Goal: Task Accomplishment & Management: Complete application form

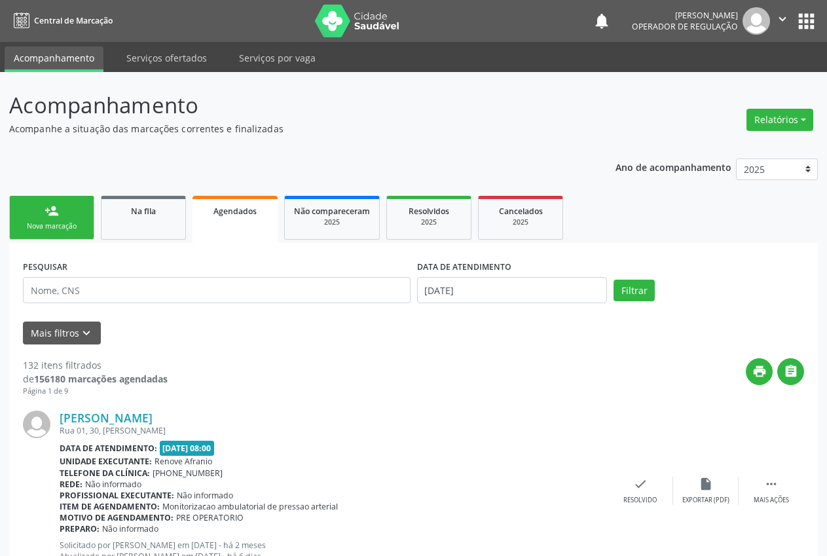
click at [54, 221] on div "Nova marcação" at bounding box center [51, 226] width 65 height 10
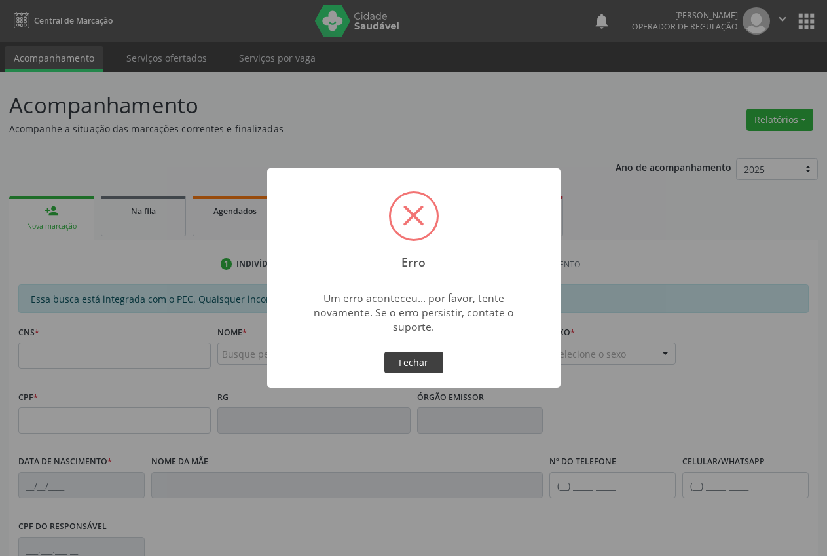
click at [405, 357] on button "Fechar" at bounding box center [413, 363] width 59 height 22
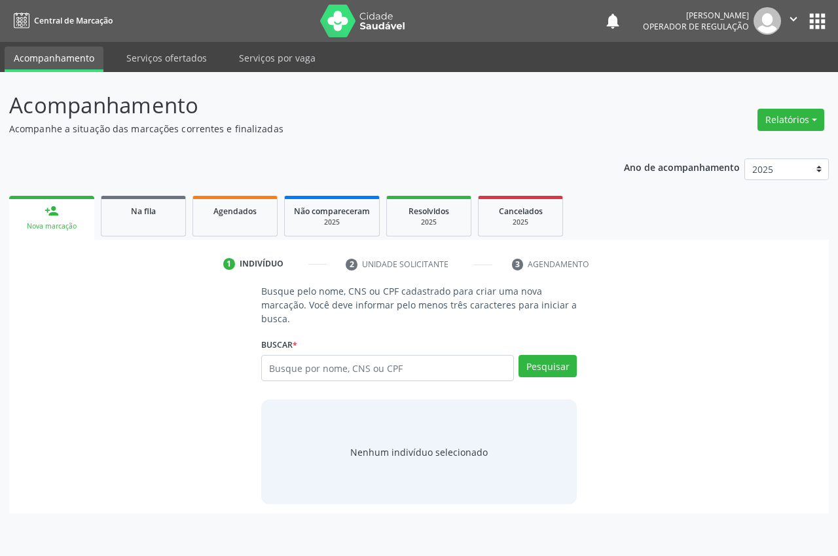
click at [389, 367] on input "text" at bounding box center [387, 368] width 253 height 26
type input "709809071947298"
click at [548, 377] on div "Pesquisar" at bounding box center [545, 372] width 63 height 35
click at [541, 360] on button "Pesquisar" at bounding box center [548, 366] width 58 height 22
click at [59, 201] on link "person_add Nova marcação" at bounding box center [51, 218] width 85 height 44
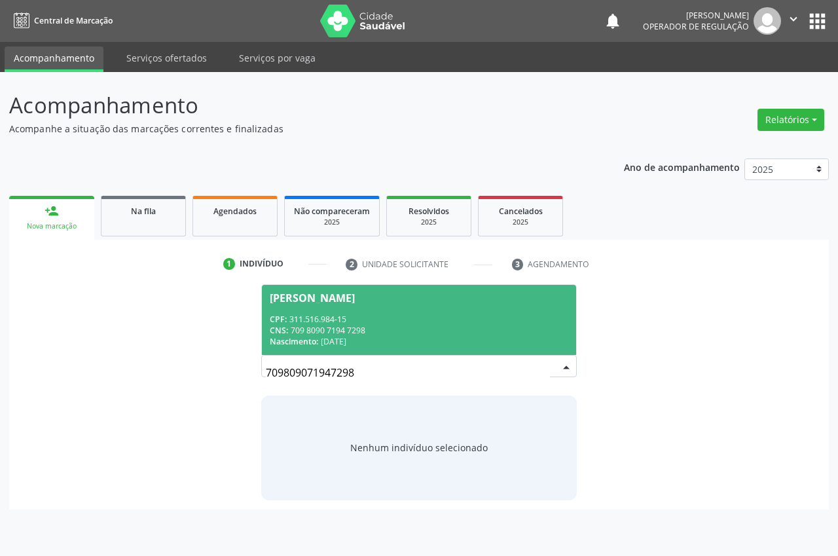
click at [369, 307] on span "Joao Rodrigues da Silva CPF: 311.516.984-15 CNS: 709 8090 7194 7298 Nascimento:…" at bounding box center [419, 320] width 314 height 70
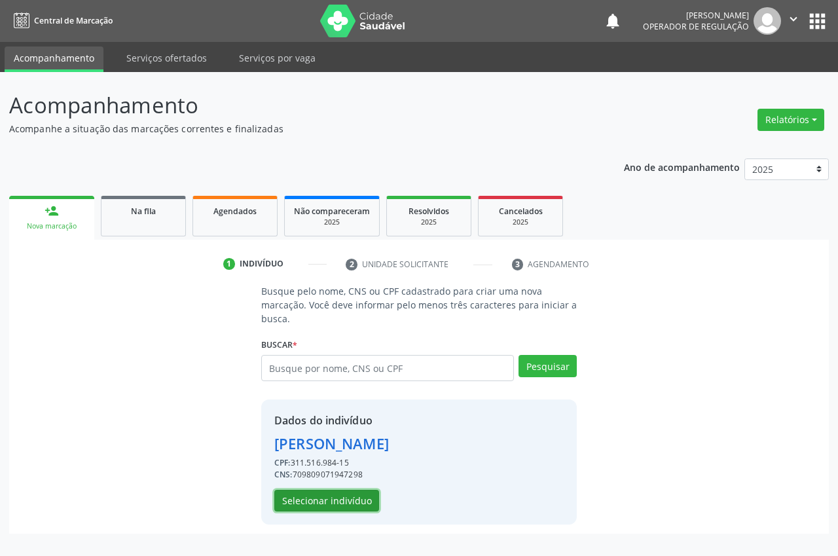
click at [342, 496] on button "Selecionar indivíduo" at bounding box center [326, 501] width 105 height 22
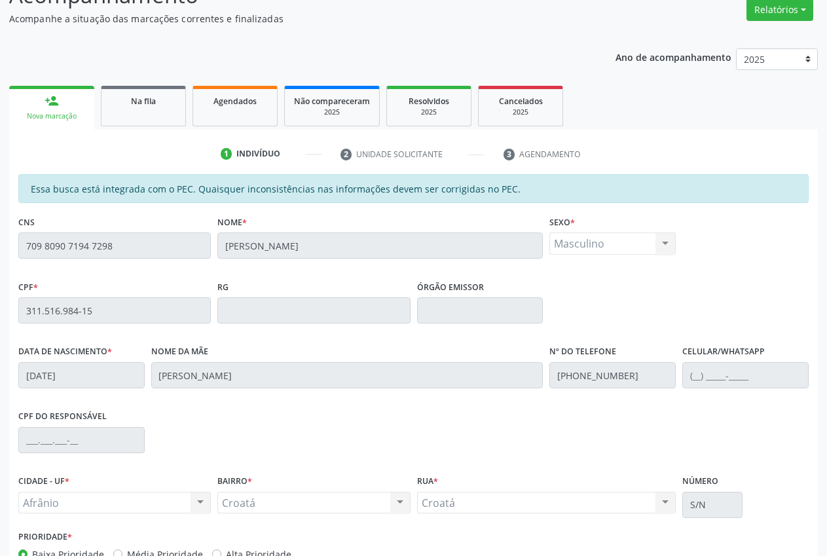
scroll to position [192, 0]
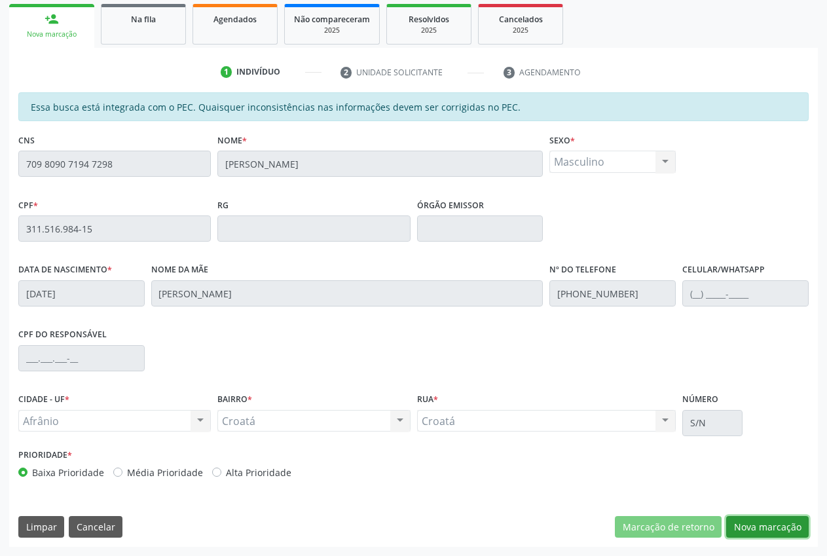
click at [756, 529] on button "Nova marcação" at bounding box center [767, 527] width 83 height 22
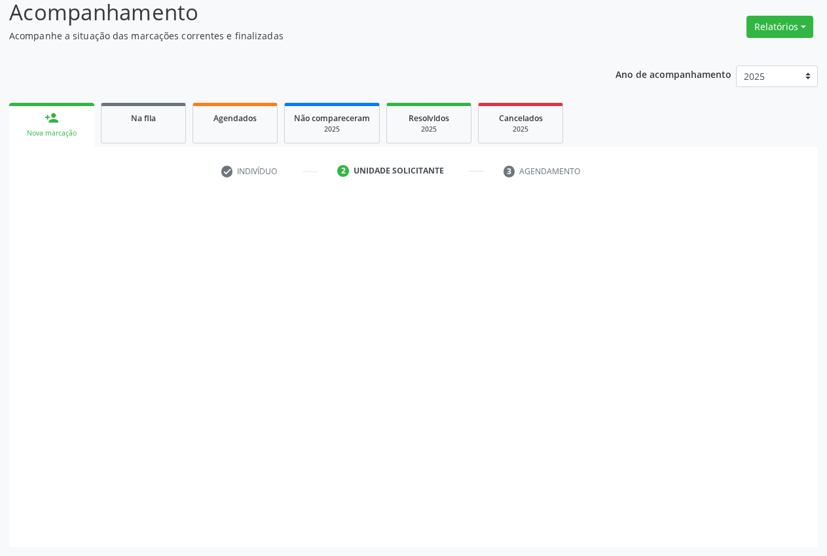
scroll to position [93, 0]
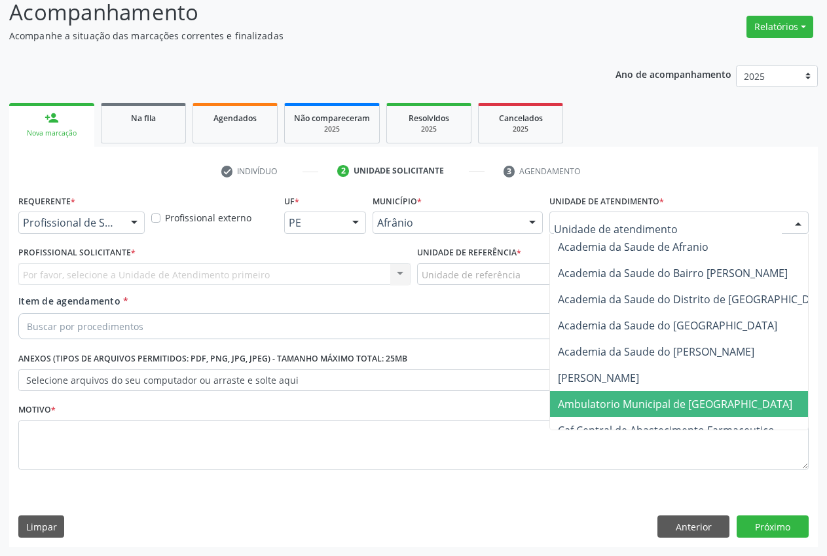
click at [627, 400] on span "Ambulatorio Municipal de [GEOGRAPHIC_DATA]" at bounding box center [675, 404] width 234 height 14
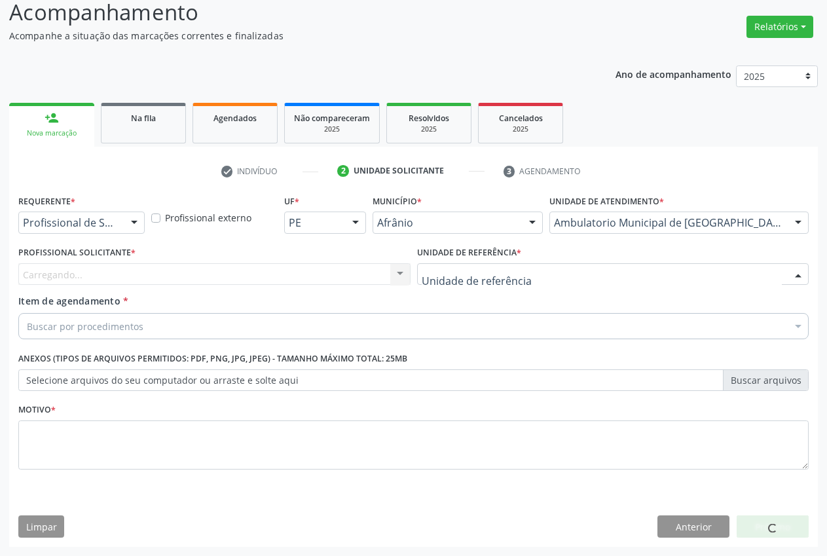
click at [550, 276] on div at bounding box center [613, 274] width 392 height 22
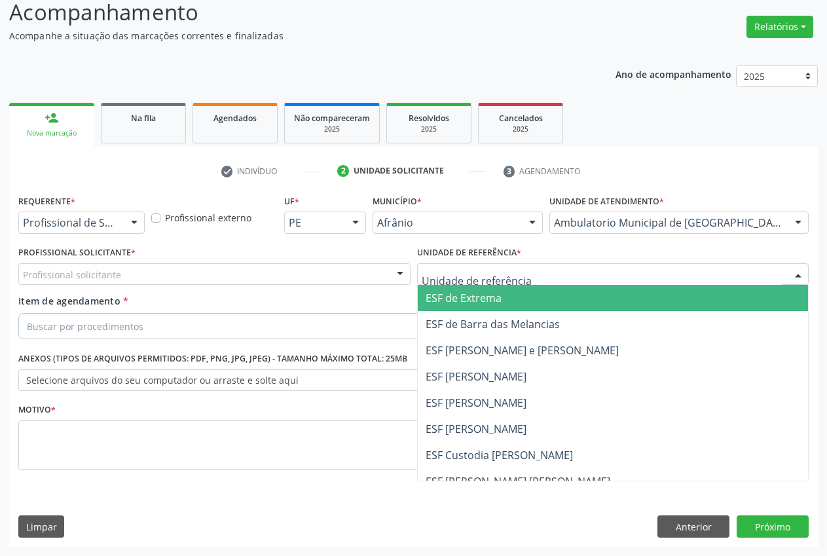
click at [544, 297] on span "ESF de Extrema" at bounding box center [613, 298] width 391 height 26
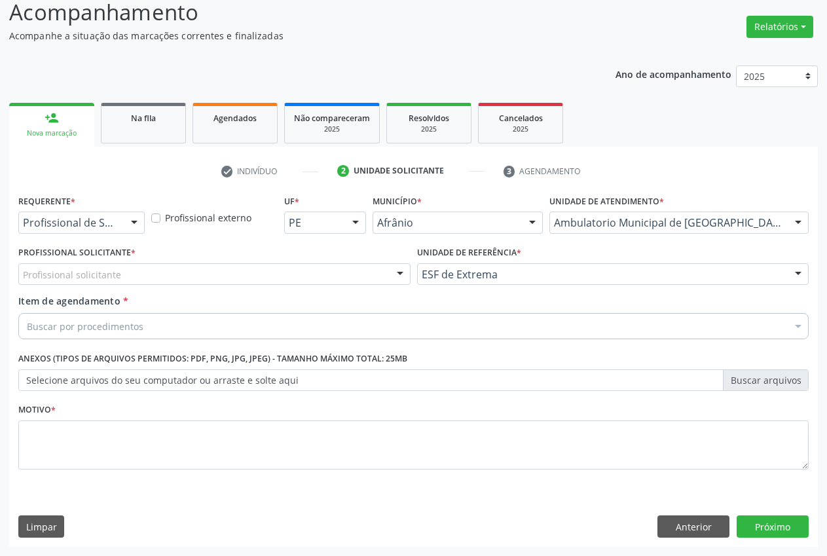
click at [400, 278] on div at bounding box center [400, 275] width 20 height 22
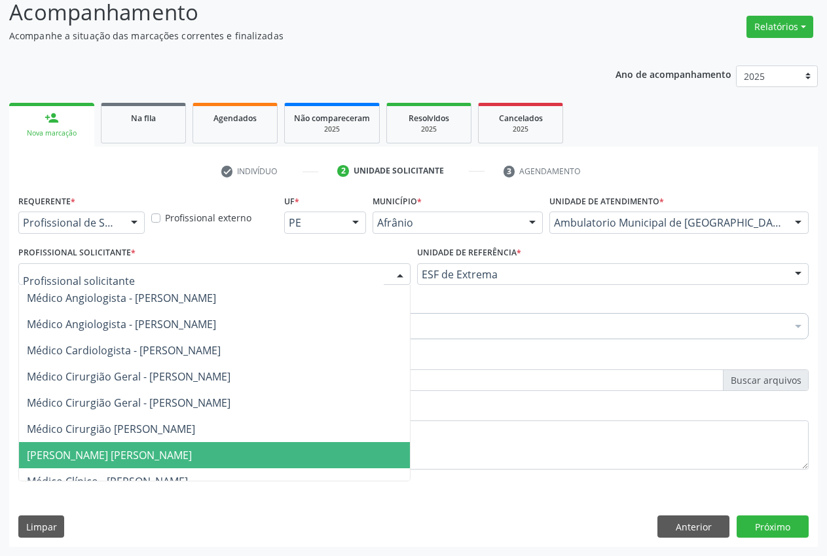
click at [116, 464] on span "[PERSON_NAME] [PERSON_NAME]" at bounding box center [229, 455] width 420 height 26
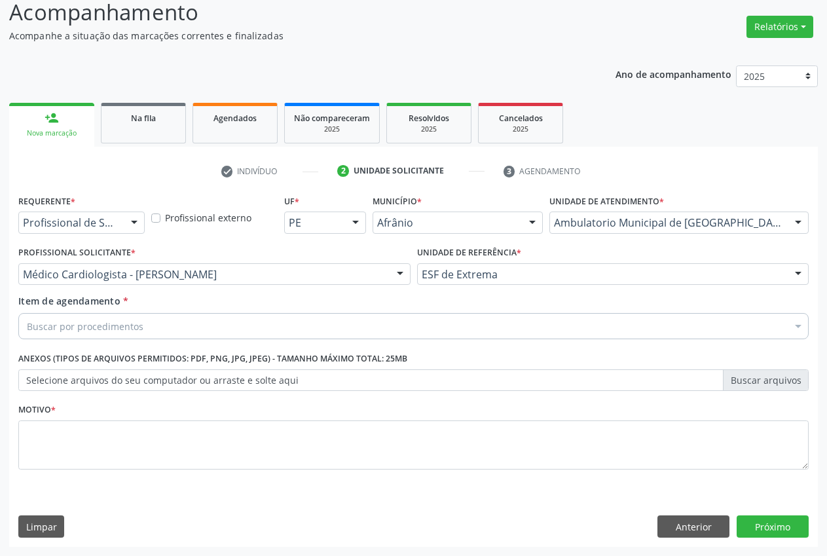
click at [146, 327] on div "Buscar por procedimentos" at bounding box center [413, 326] width 790 height 26
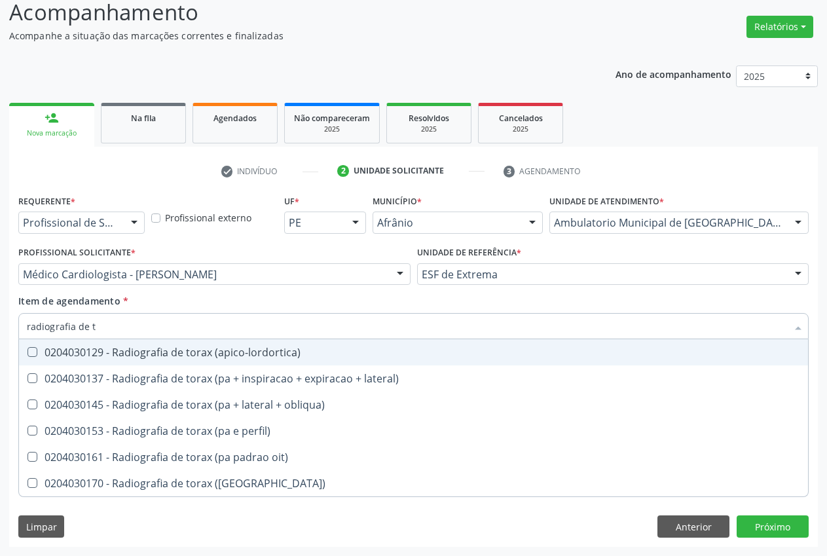
type input "radiografia de to"
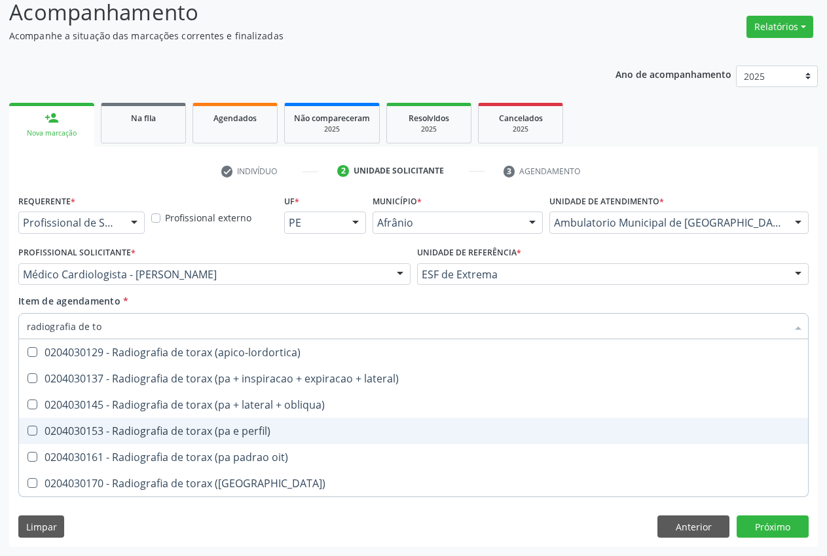
click at [220, 440] on span "0204030153 - Radiografia de torax (pa e perfil)" at bounding box center [413, 431] width 789 height 26
checkbox perfil\) "true"
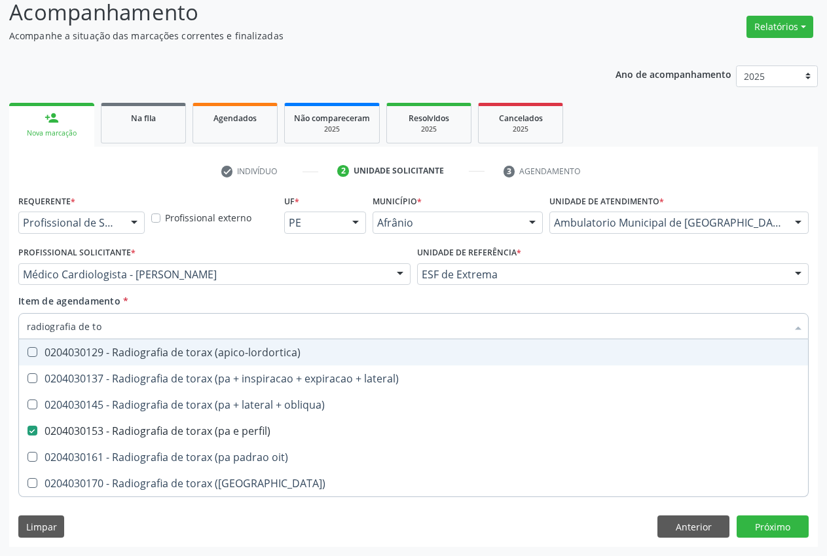
click at [141, 302] on div "Item de agendamento * radiografia de to Desfazer seleção 0204030129 - Radiograf…" at bounding box center [413, 314] width 790 height 41
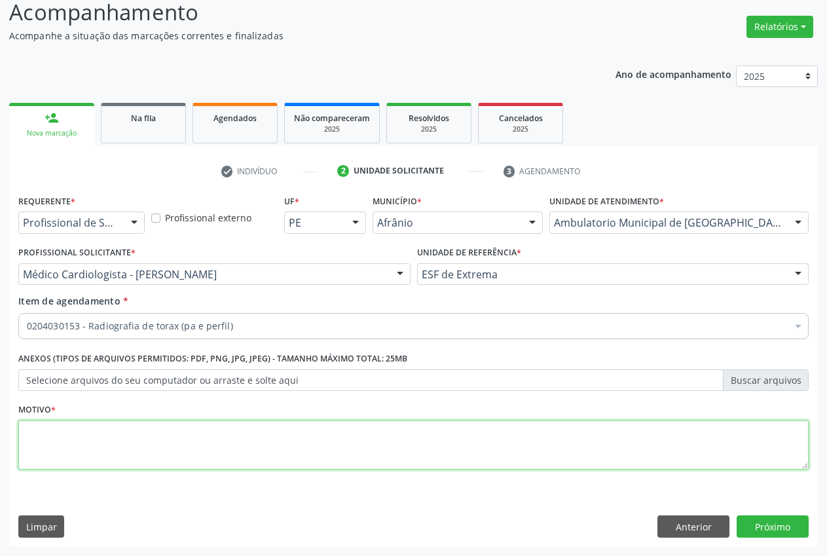
click at [128, 445] on textarea at bounding box center [413, 445] width 790 height 50
type textarea "."
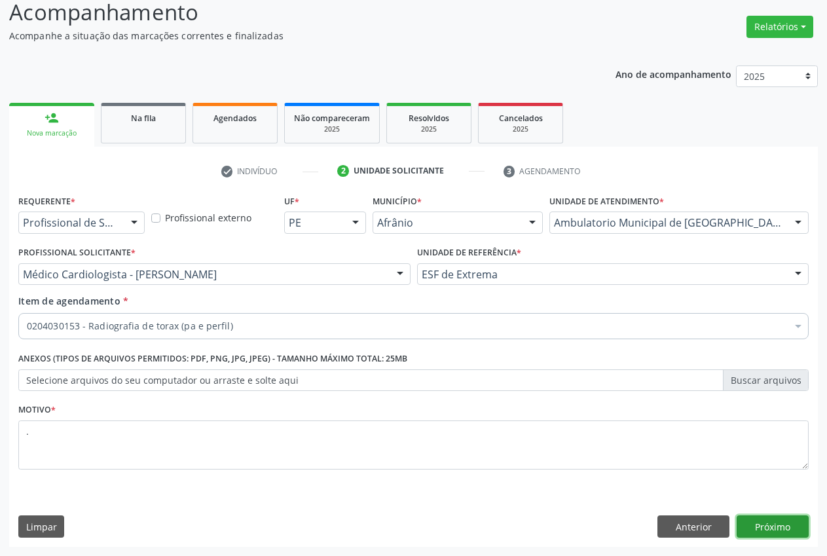
click at [792, 523] on button "Próximo" at bounding box center [773, 526] width 72 height 22
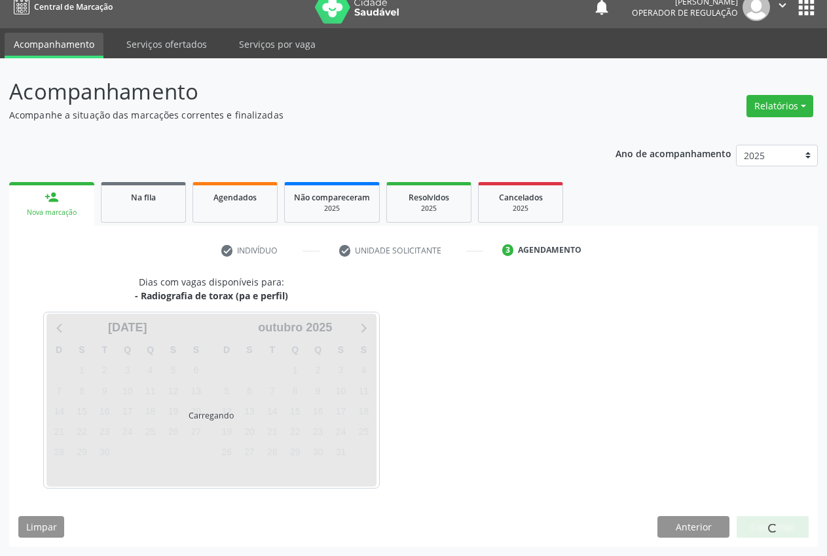
scroll to position [14, 0]
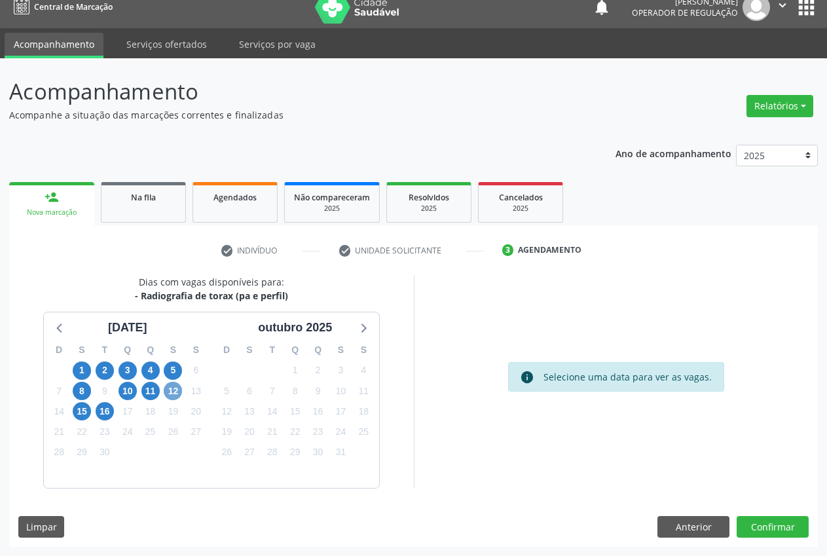
click at [171, 394] on span "12" at bounding box center [173, 391] width 18 height 18
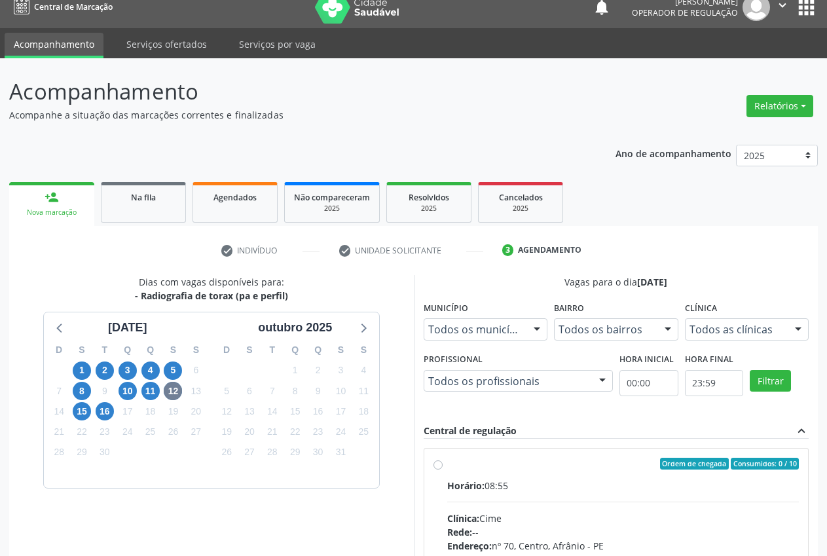
click at [768, 337] on div "Todos as clínicas" at bounding box center [747, 329] width 124 height 22
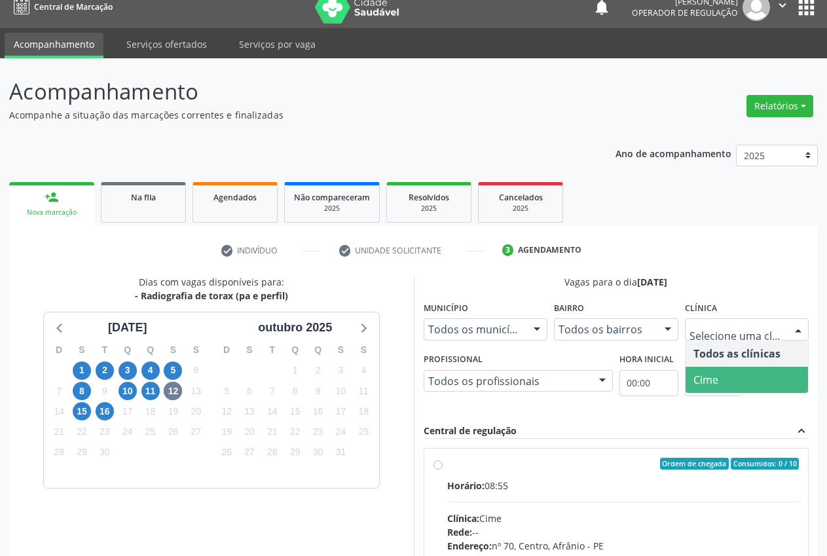
click at [737, 375] on span "Cime" at bounding box center [747, 380] width 123 height 26
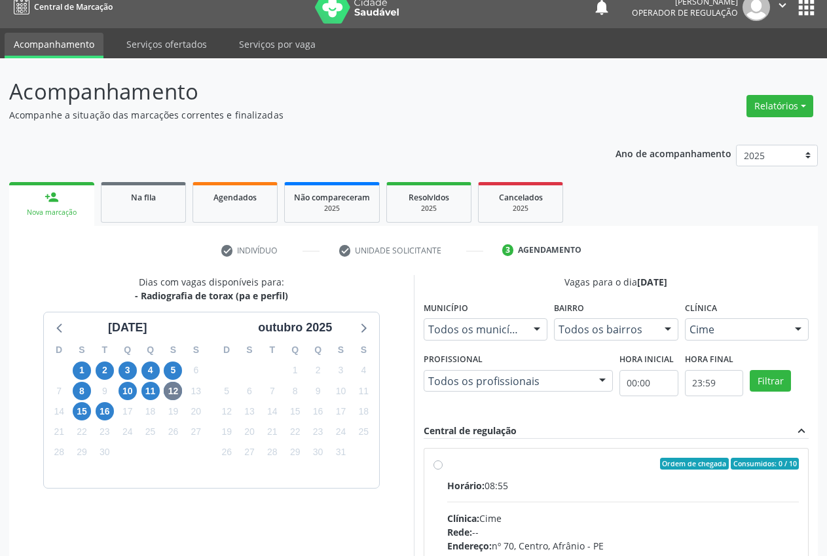
click at [447, 460] on label "Ordem de chegada Consumidos: 0 / 10 Horário: 08:55 Clínica: Cime Rede: -- Ender…" at bounding box center [623, 558] width 352 height 201
click at [437, 460] on input "Ordem de chegada Consumidos: 0 / 10 Horário: 08:55 Clínica: Cime Rede: -- Ender…" at bounding box center [438, 464] width 9 height 12
radio input "true"
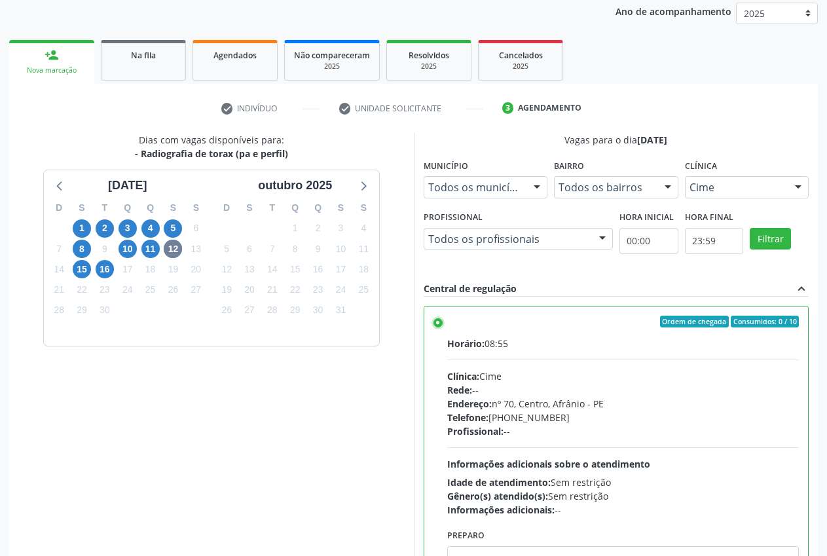
scroll to position [227, 0]
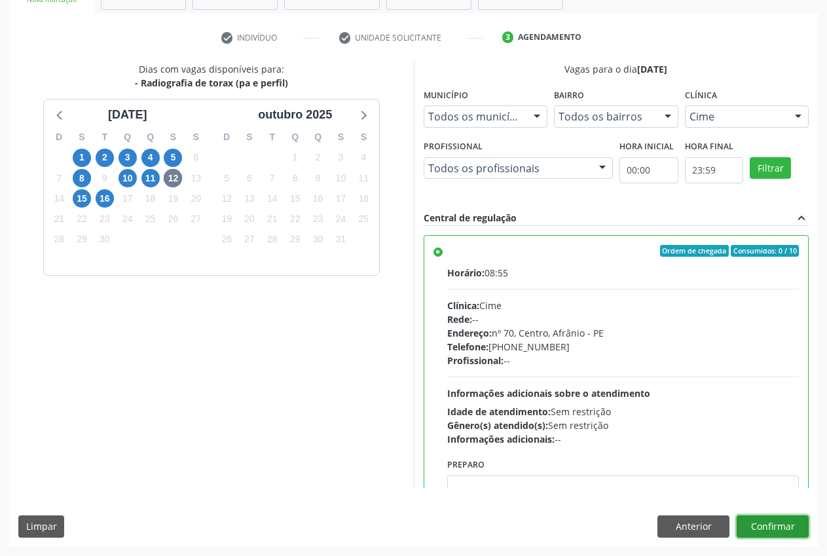
click at [783, 525] on button "Confirmar" at bounding box center [773, 526] width 72 height 22
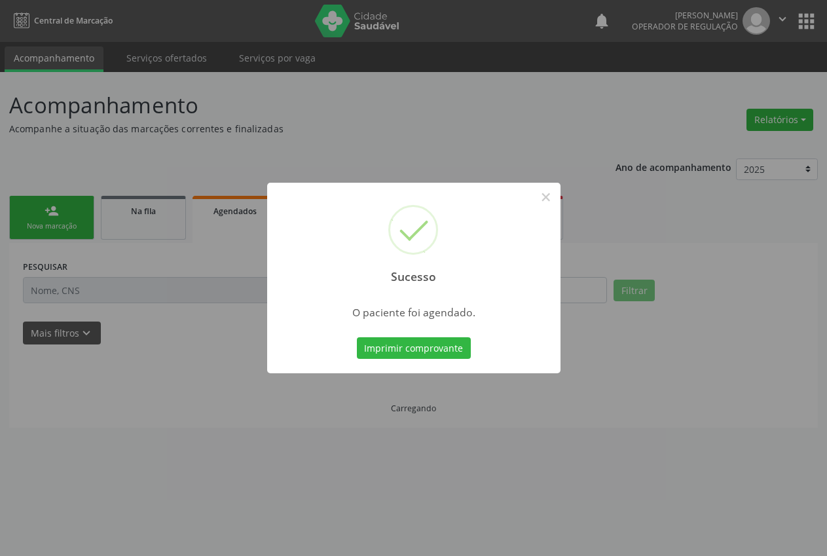
scroll to position [0, 0]
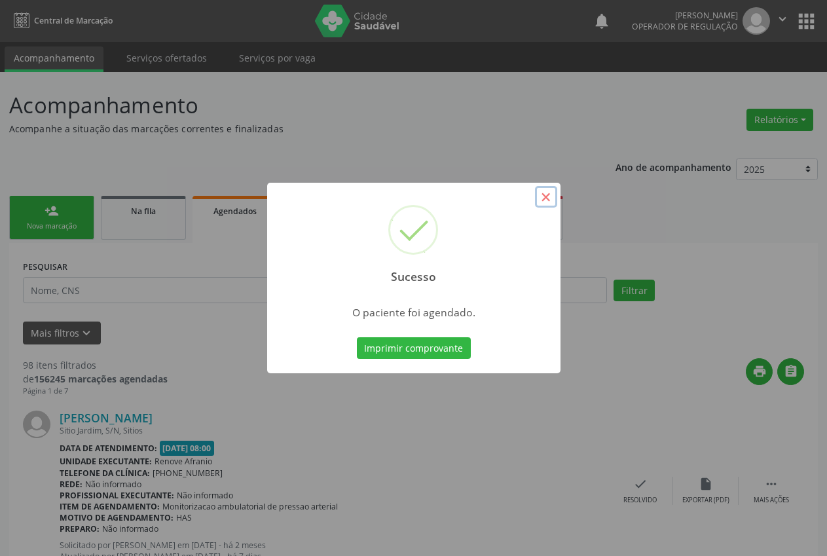
click at [546, 198] on button "×" at bounding box center [546, 197] width 22 height 22
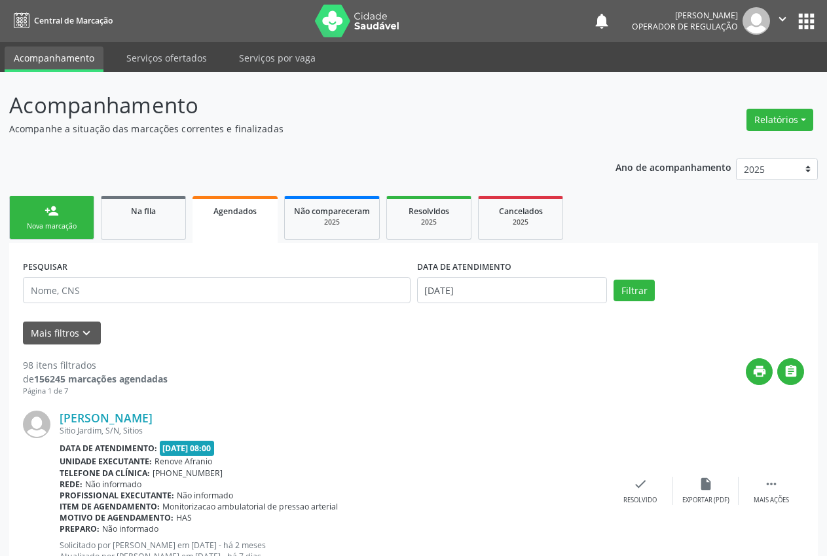
click at [75, 207] on link "person_add Nova marcação" at bounding box center [51, 218] width 85 height 44
click at [66, 224] on div "Nova marcação" at bounding box center [51, 226] width 65 height 10
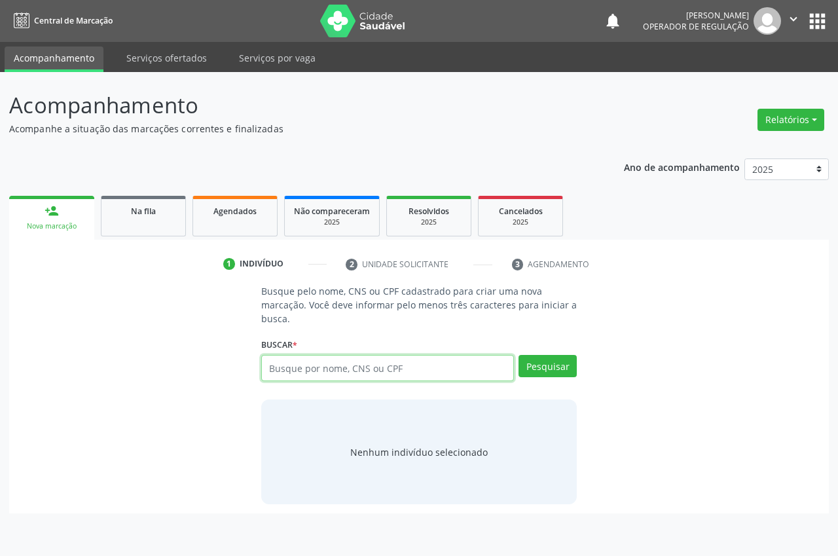
click at [295, 363] on input "text" at bounding box center [387, 368] width 253 height 26
type input "708603062866289"
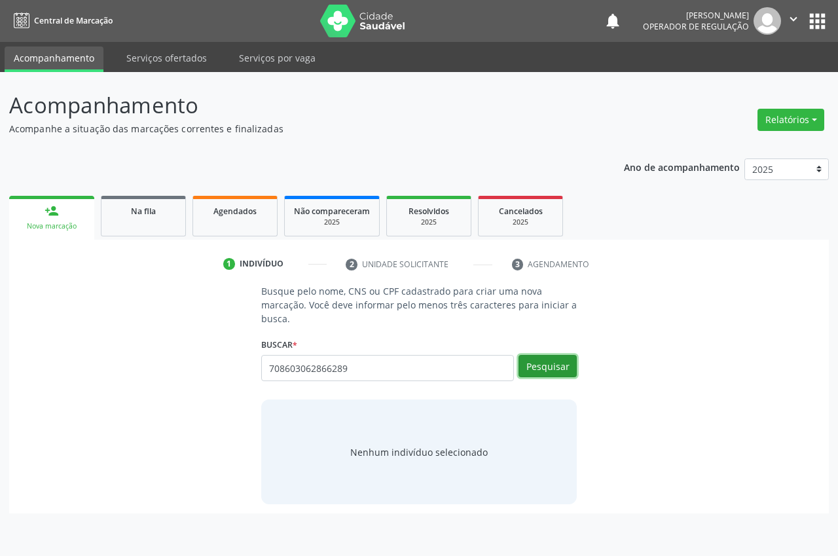
click at [542, 359] on button "Pesquisar" at bounding box center [548, 366] width 58 height 22
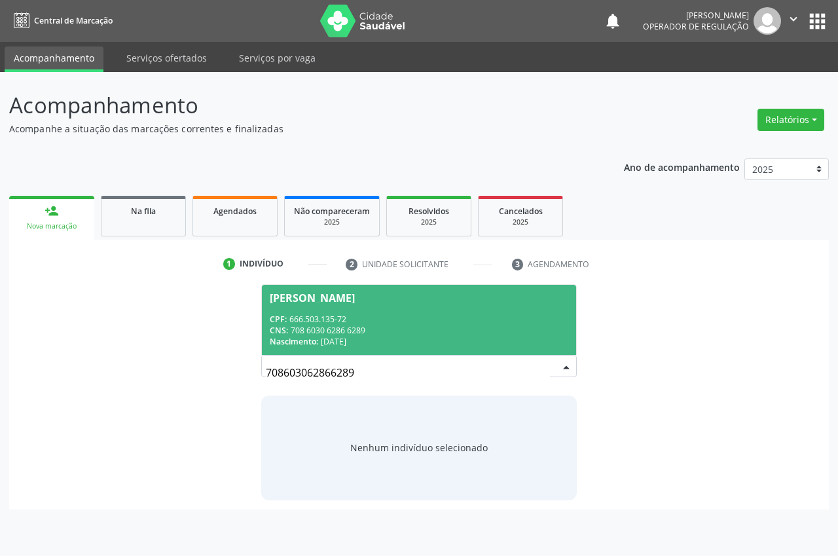
click at [407, 311] on span "Lucileide da Cruz Silva CPF: 666.503.135-72 CNS: 708 6030 6286 6289 Nascimento:…" at bounding box center [419, 320] width 314 height 70
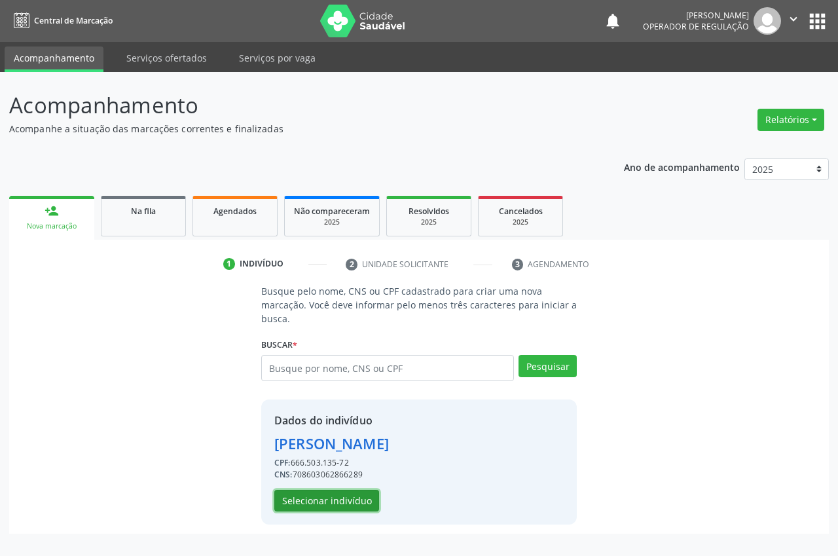
click at [337, 500] on button "Selecionar indivíduo" at bounding box center [326, 501] width 105 height 22
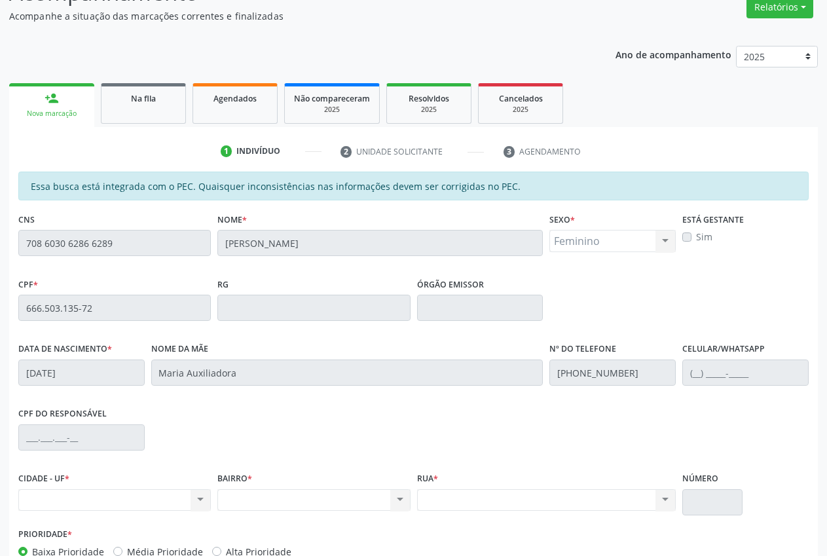
scroll to position [192, 0]
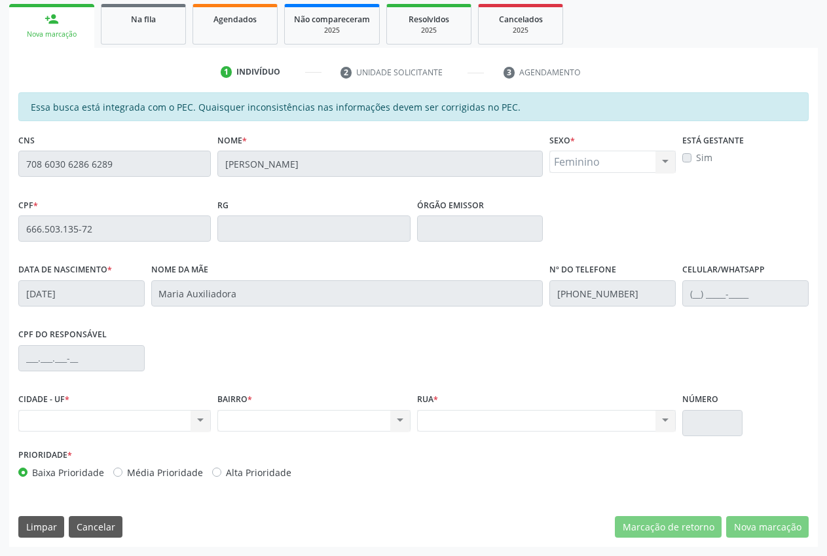
drag, startPoint x: 119, startPoint y: 164, endPoint x: 13, endPoint y: 176, distance: 106.7
click at [13, 176] on div "Essa busca está integrada com o PEC. Quaisquer inconsistências nas informações …" at bounding box center [413, 319] width 809 height 455
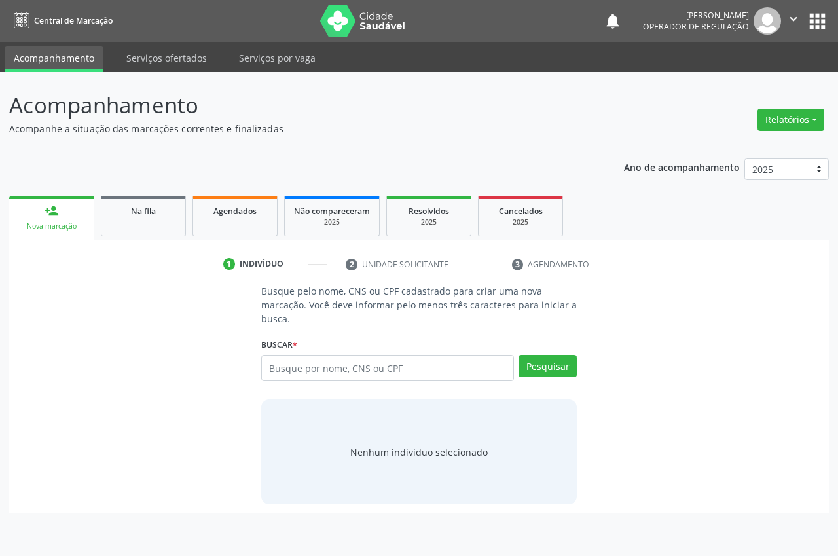
click at [354, 360] on input "text" at bounding box center [387, 368] width 253 height 26
drag, startPoint x: 369, startPoint y: 369, endPoint x: 373, endPoint y: 360, distance: 10.0
click at [369, 367] on input "text" at bounding box center [387, 368] width 253 height 26
type input "708 6030 6286 6289"
click at [533, 367] on button "Pesquisar" at bounding box center [548, 366] width 58 height 22
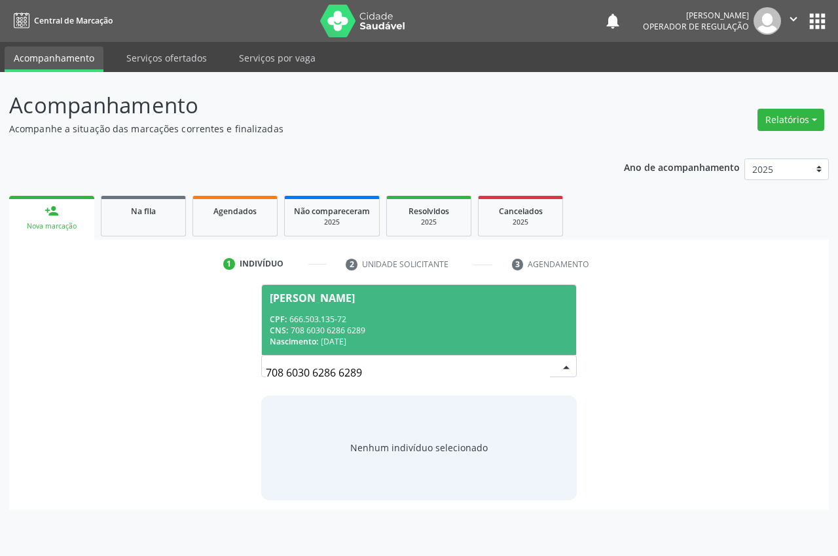
click at [420, 341] on div "Nascimento: [DATE]" at bounding box center [419, 341] width 299 height 11
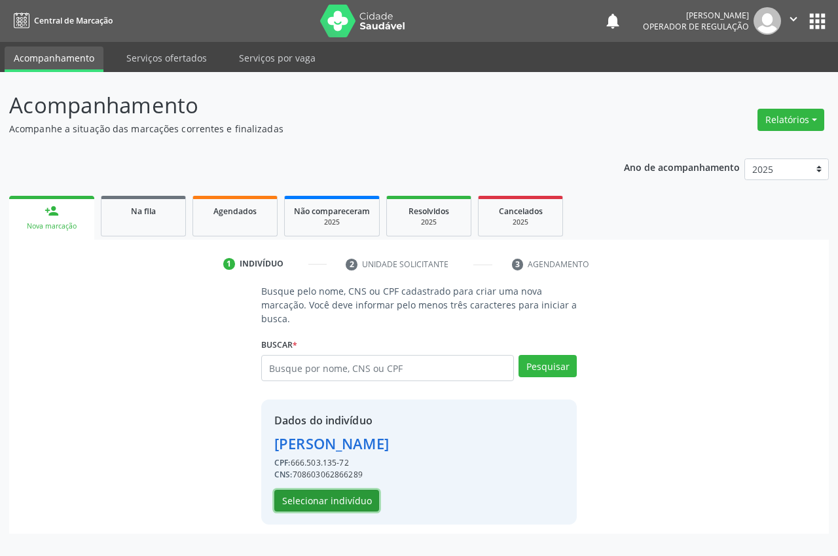
click at [347, 499] on button "Selecionar indivíduo" at bounding box center [326, 501] width 105 height 22
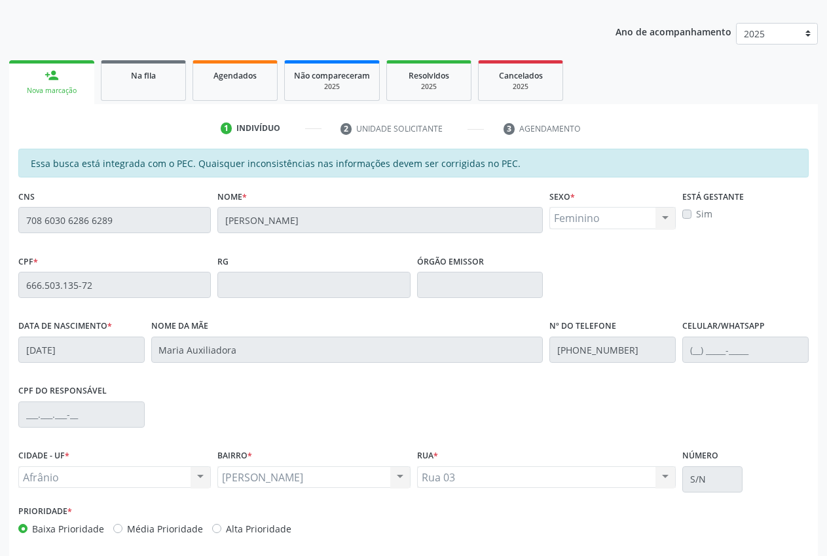
scroll to position [192, 0]
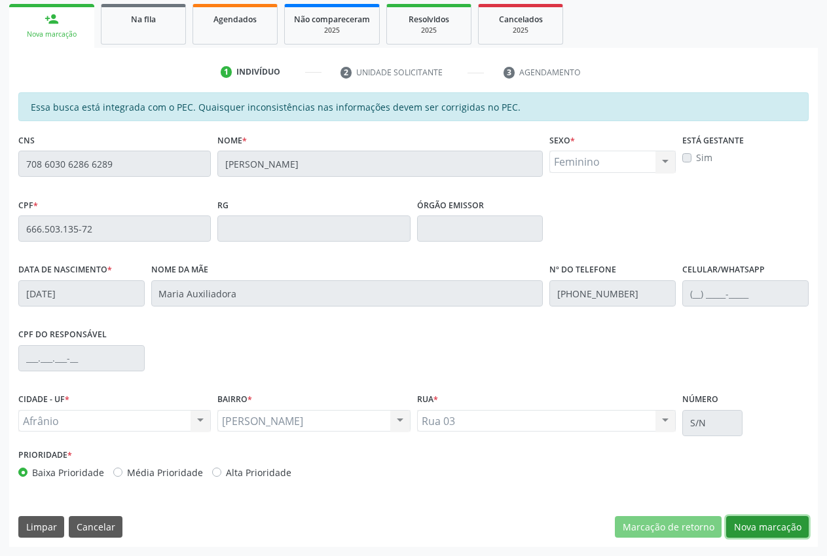
click at [762, 534] on button "Nova marcação" at bounding box center [767, 527] width 83 height 22
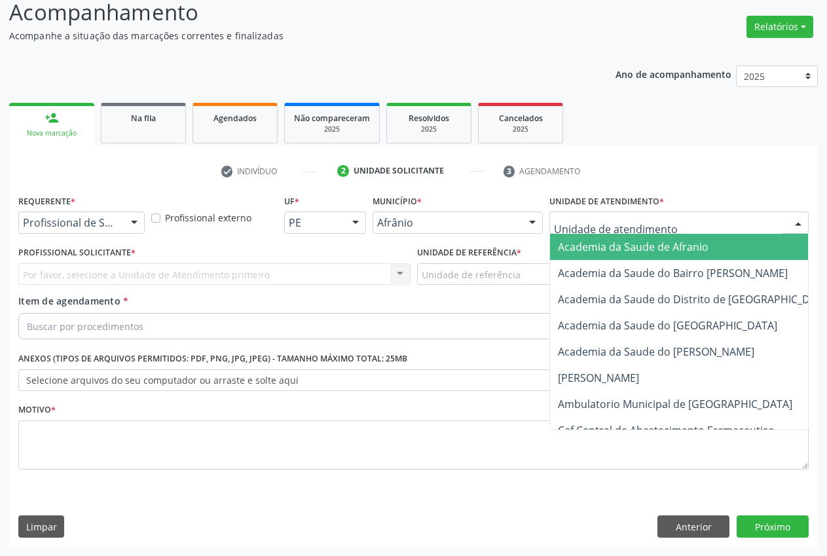
click at [694, 218] on div at bounding box center [678, 223] width 259 height 22
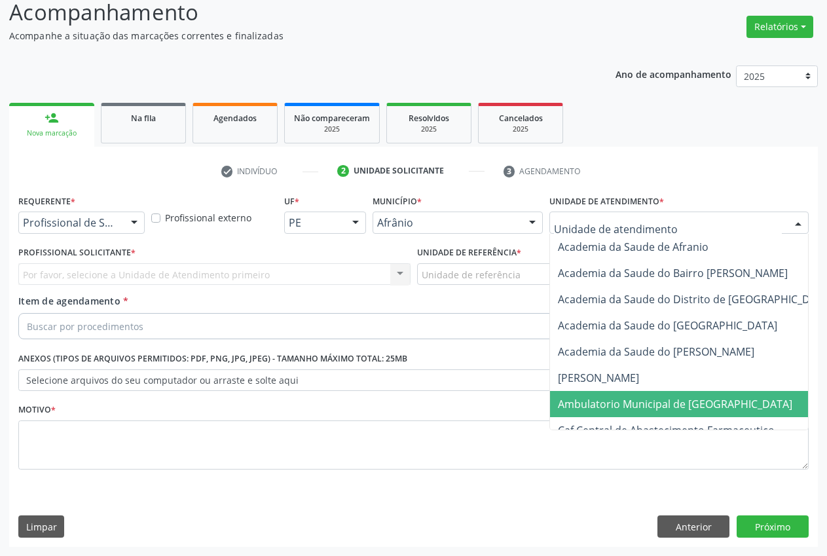
click at [644, 397] on span "Ambulatorio Municipal de [GEOGRAPHIC_DATA]" at bounding box center [675, 404] width 234 height 14
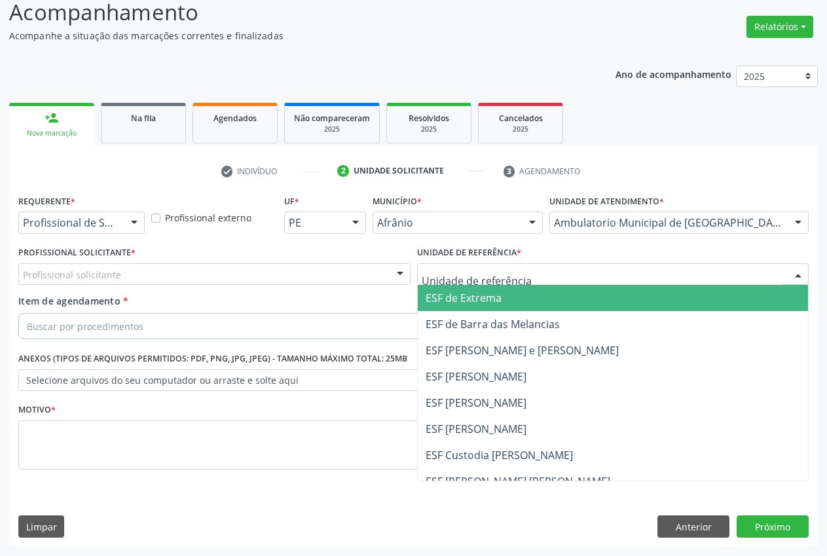
click at [510, 301] on span "ESF de Extrema" at bounding box center [613, 298] width 391 height 26
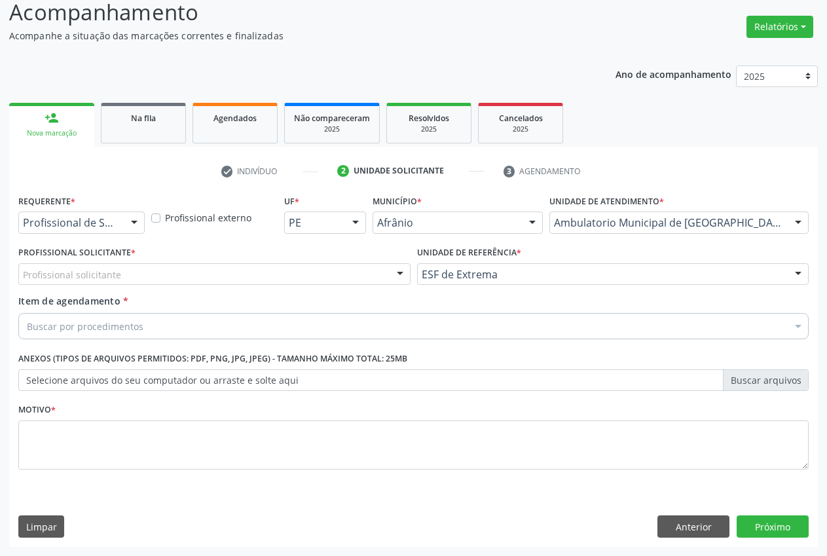
click at [400, 283] on div at bounding box center [400, 275] width 20 height 22
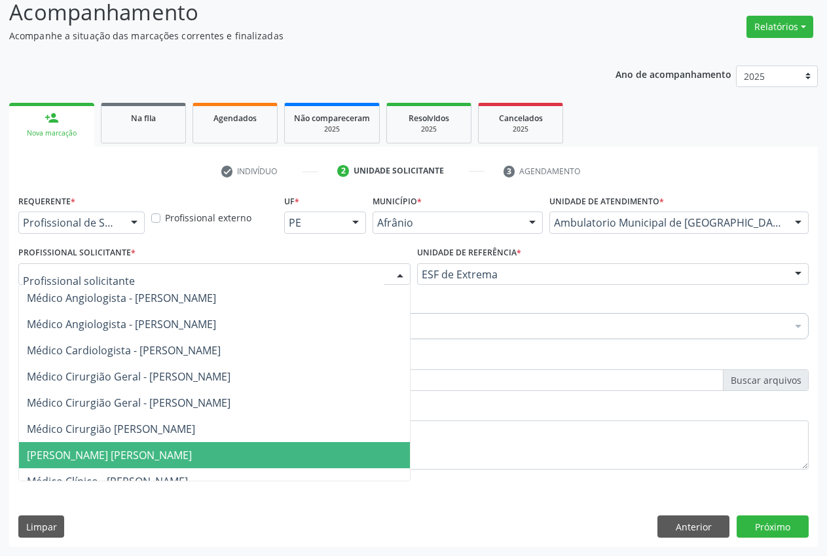
click at [192, 455] on span "[PERSON_NAME] [PERSON_NAME]" at bounding box center [109, 455] width 165 height 14
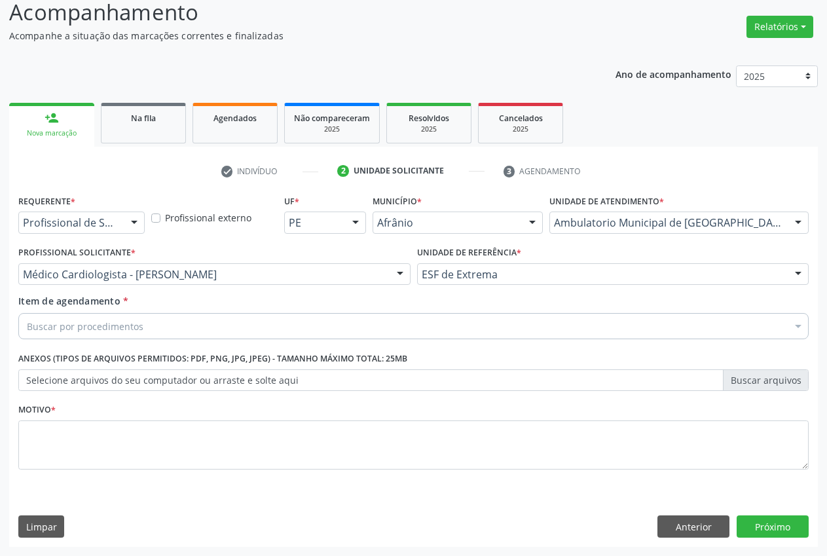
click at [164, 326] on div "Buscar por procedimentos" at bounding box center [413, 326] width 790 height 26
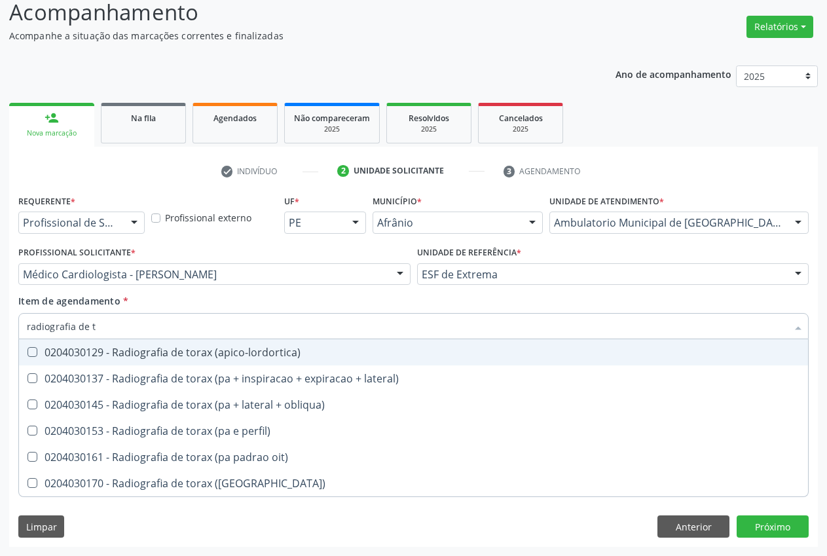
type input "radiografia de to"
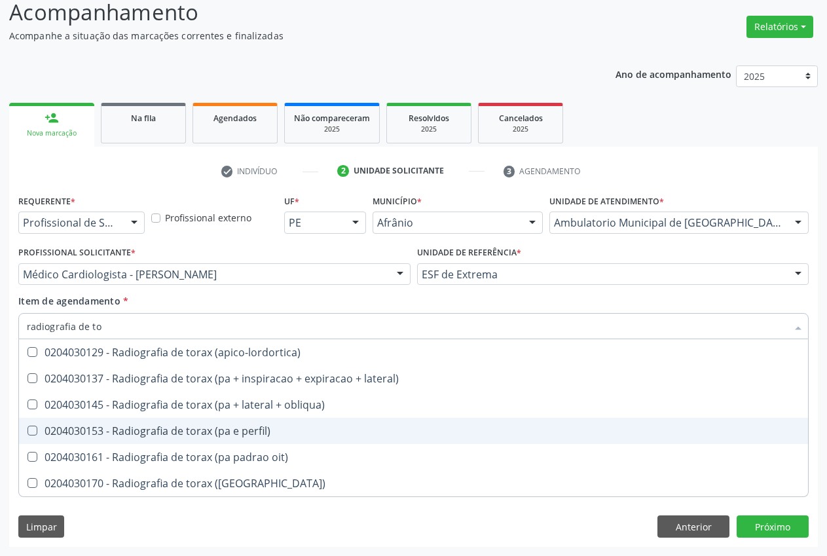
click at [155, 432] on div "0204030153 - Radiografia de torax (pa e perfil)" at bounding box center [413, 431] width 773 height 10
checkbox perfil\) "true"
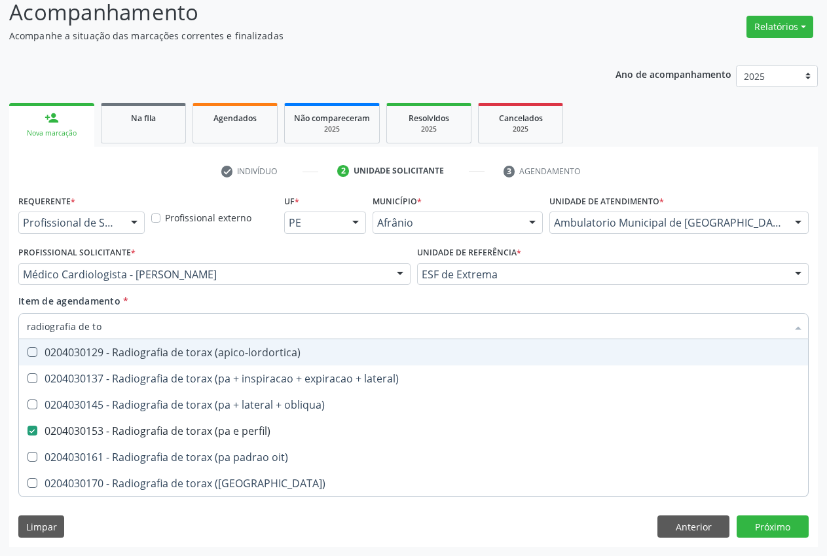
click at [147, 291] on div "Profissional Solicitante * Médico Cardiologista - [PERSON_NAME] Médico Angiolog…" at bounding box center [214, 268] width 399 height 51
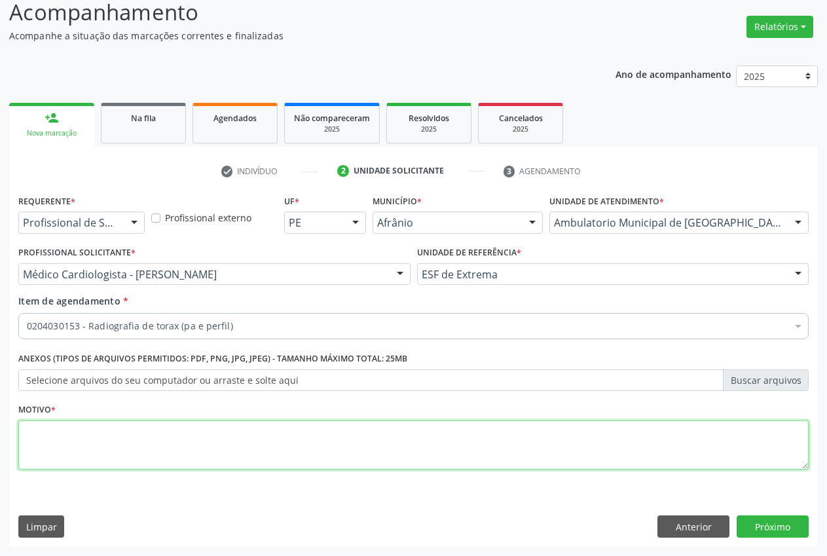
click at [111, 440] on textarea at bounding box center [413, 445] width 790 height 50
type textarea "."
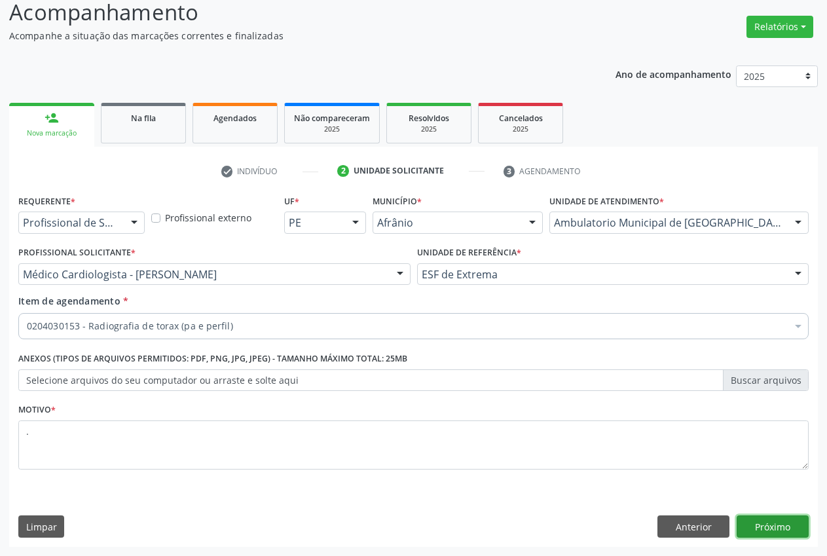
click at [800, 527] on button "Próximo" at bounding box center [773, 526] width 72 height 22
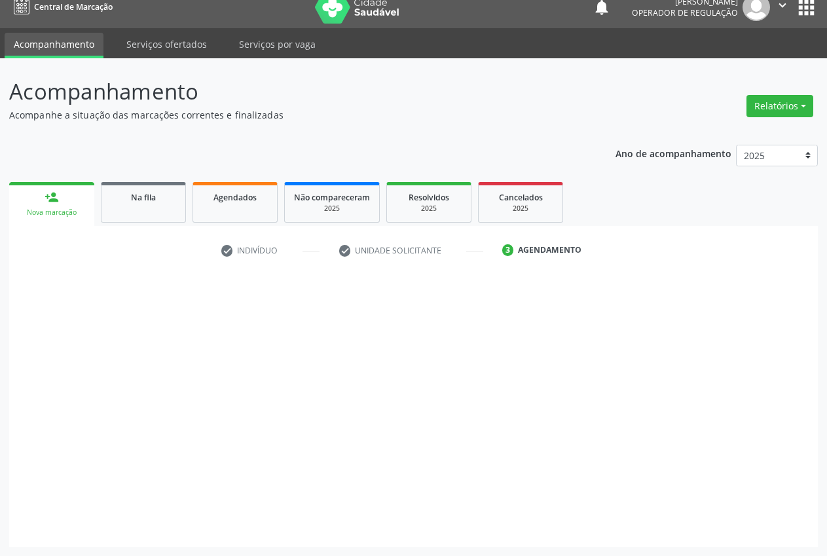
scroll to position [14, 0]
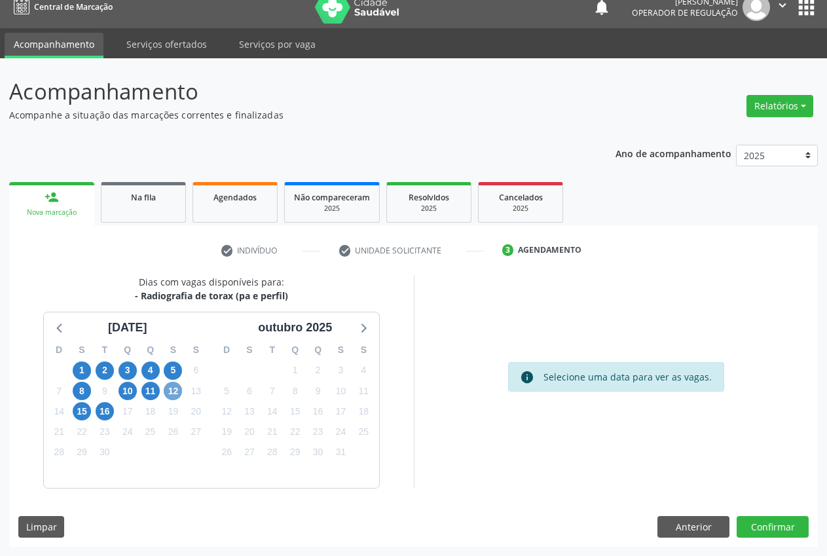
click at [174, 394] on span "12" at bounding box center [173, 391] width 18 height 18
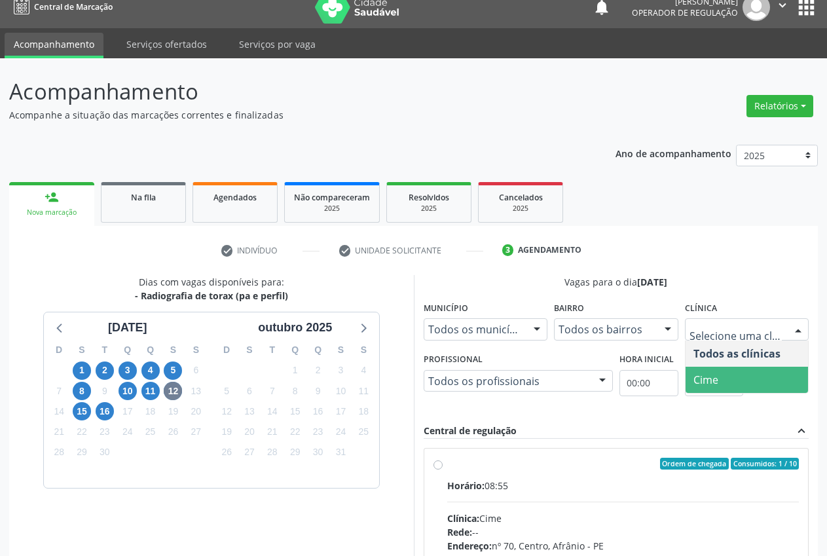
click at [732, 386] on span "Cime" at bounding box center [747, 380] width 123 height 26
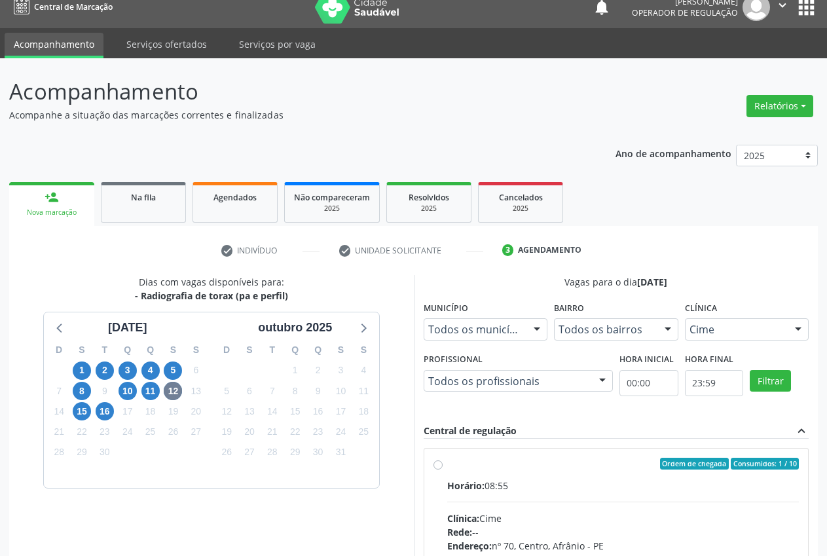
click at [445, 471] on div "Ordem de chegada Consumidos: 1 / 10 Horário: 08:55 Clínica: Cime Rede: -- Ender…" at bounding box center [617, 558] width 366 height 201
radio input "true"
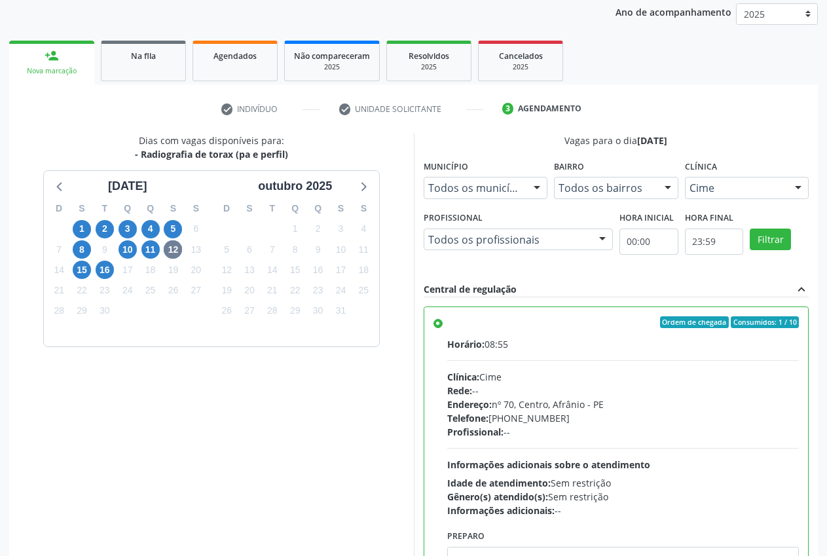
scroll to position [227, 0]
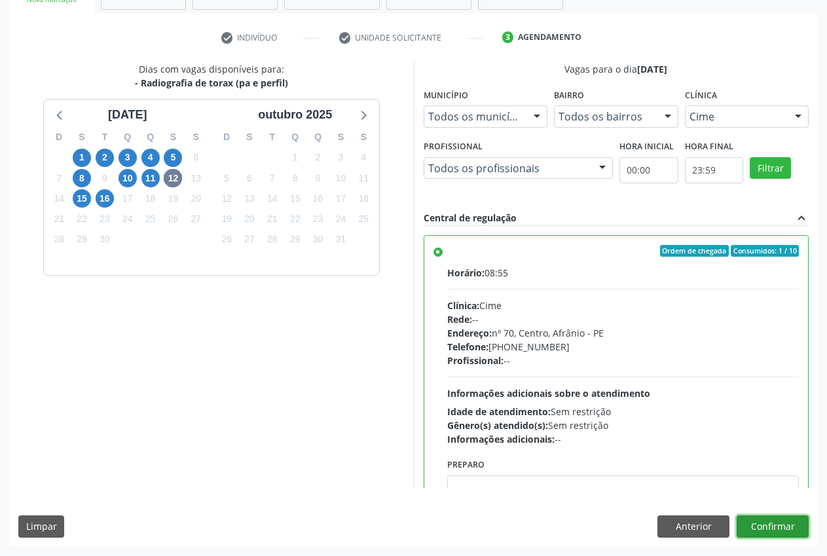
click at [777, 519] on button "Confirmar" at bounding box center [773, 526] width 72 height 22
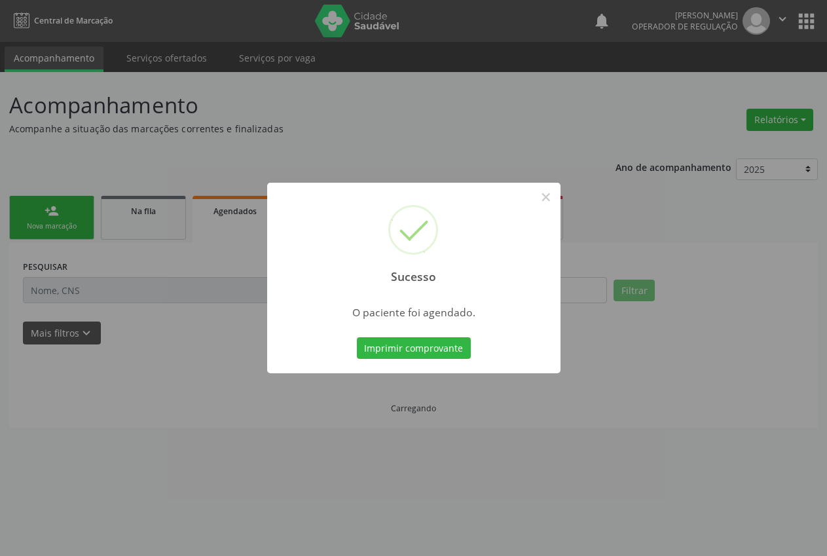
scroll to position [0, 0]
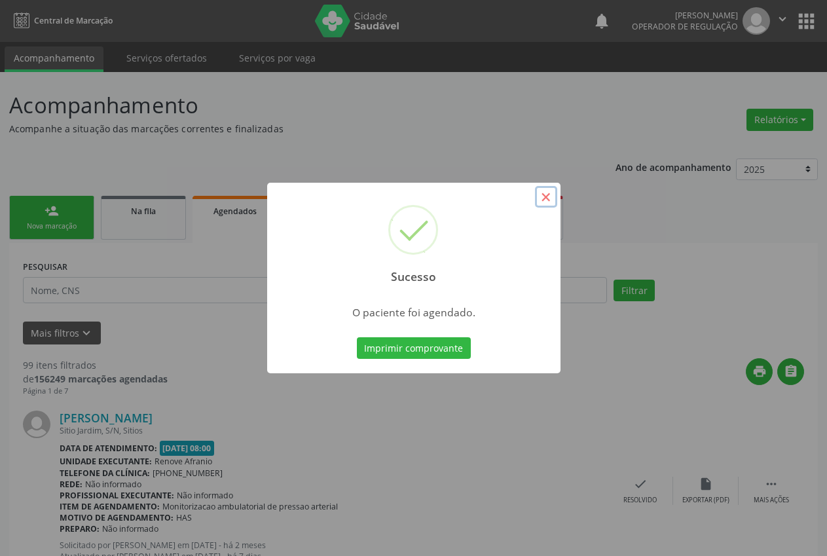
click at [540, 196] on button "×" at bounding box center [546, 197] width 22 height 22
